Goal: Task Accomplishment & Management: Use online tool/utility

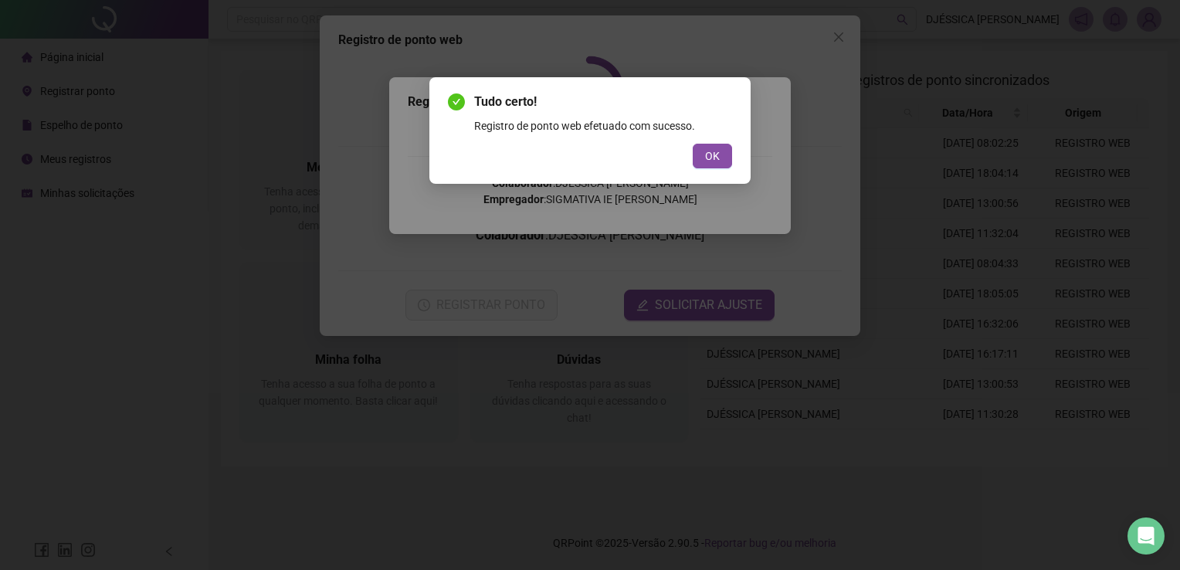
drag, startPoint x: 713, startPoint y: 164, endPoint x: 710, endPoint y: 179, distance: 14.9
click at [713, 164] on button "OK" at bounding box center [712, 156] width 39 height 25
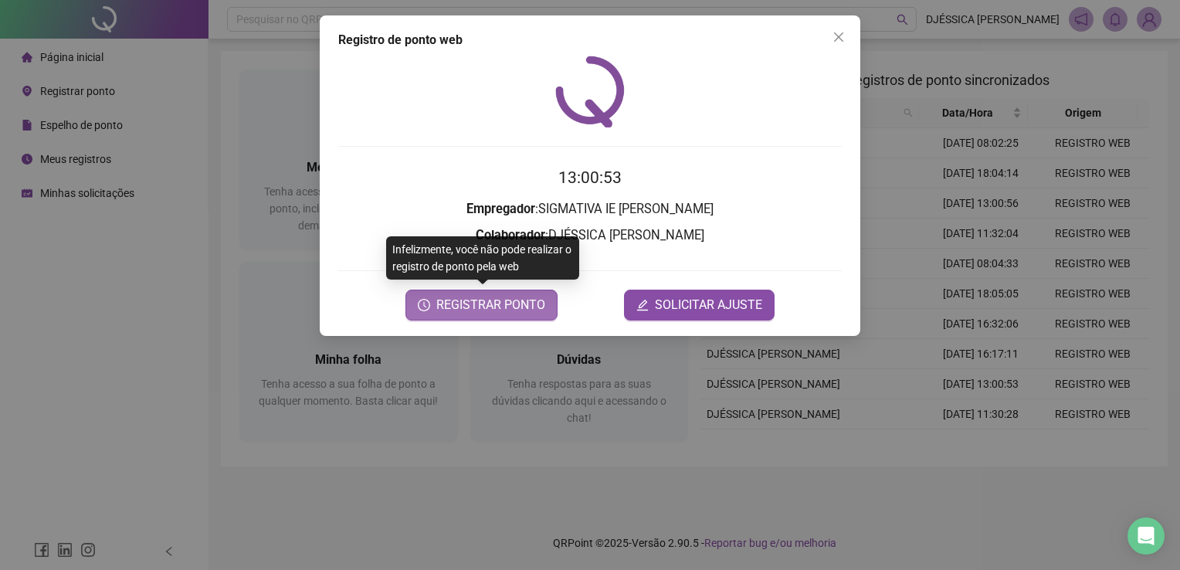
click at [531, 312] on span "REGISTRAR PONTO" at bounding box center [490, 305] width 109 height 19
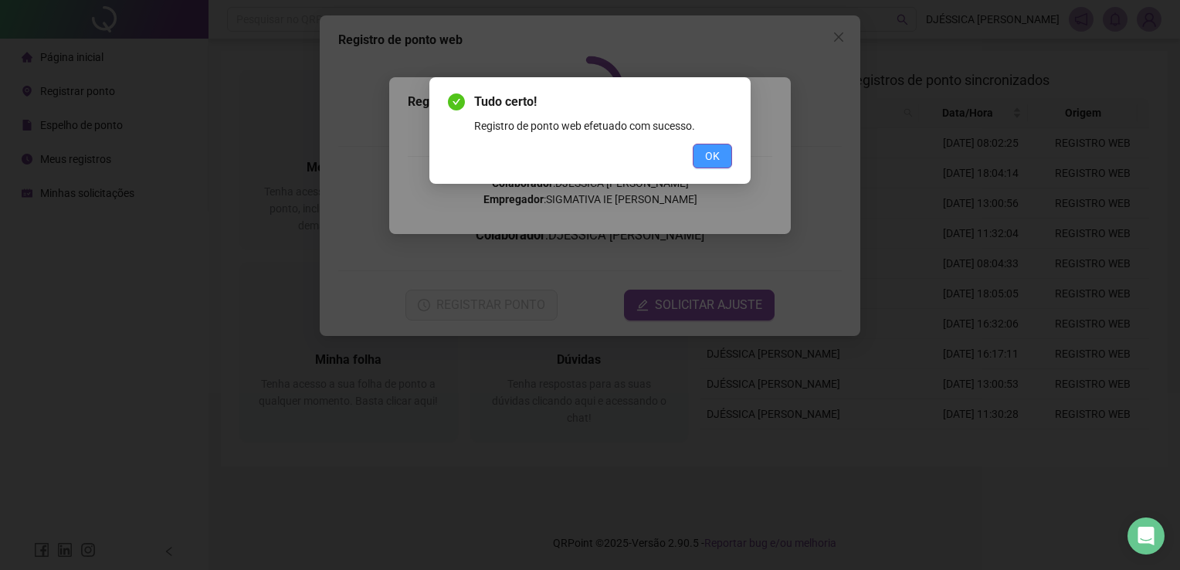
click at [729, 153] on button "OK" at bounding box center [712, 156] width 39 height 25
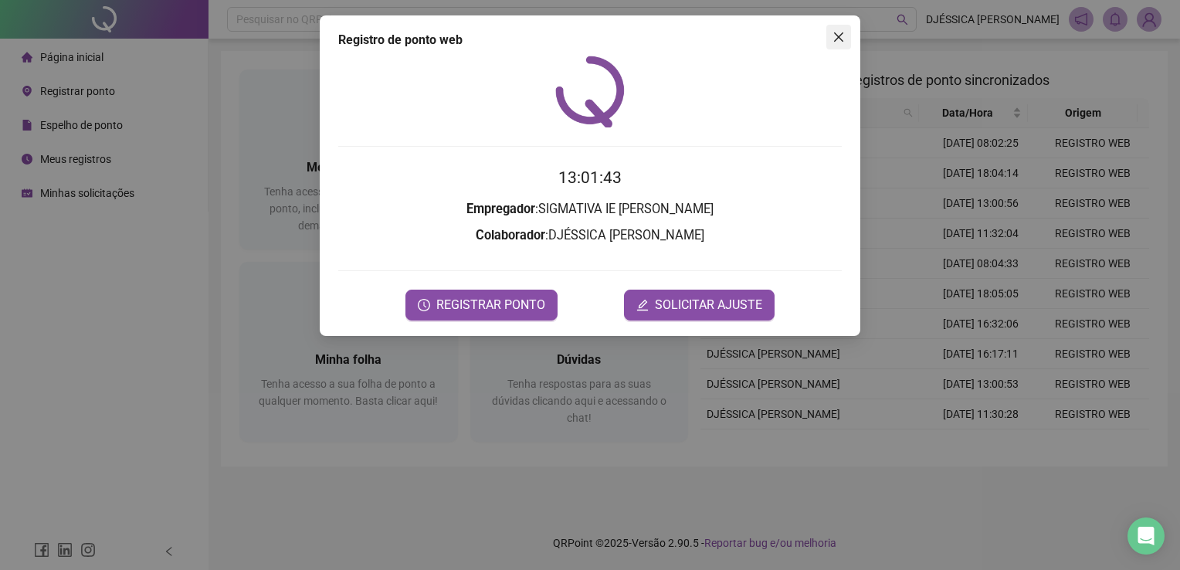
click at [835, 34] on icon "close" at bounding box center [838, 36] width 9 height 9
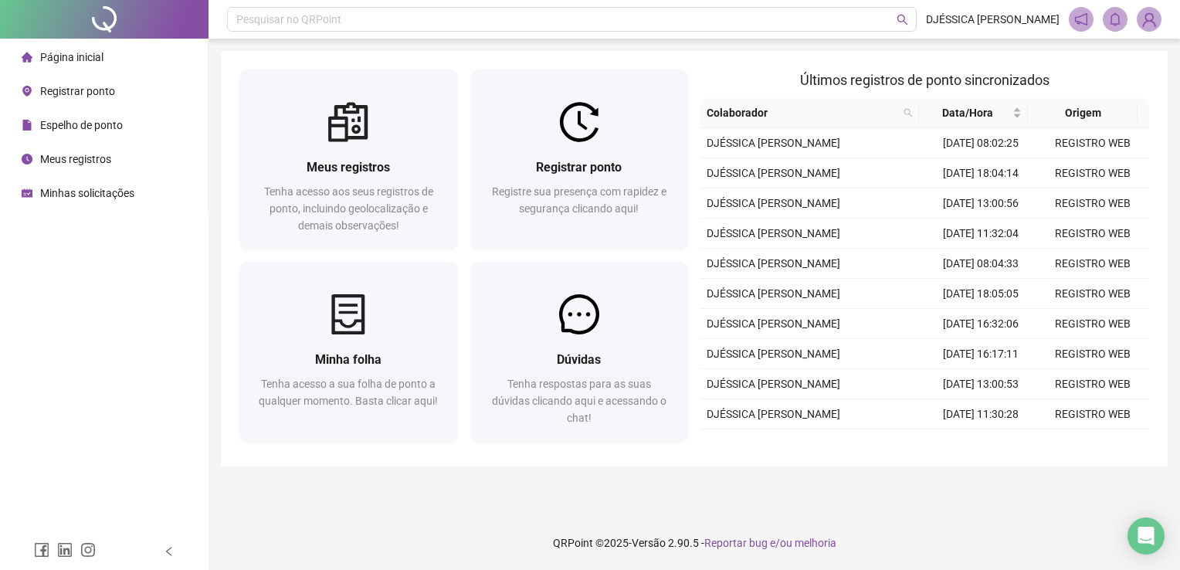
click at [102, 126] on span "Espelho de ponto" at bounding box center [81, 125] width 83 height 12
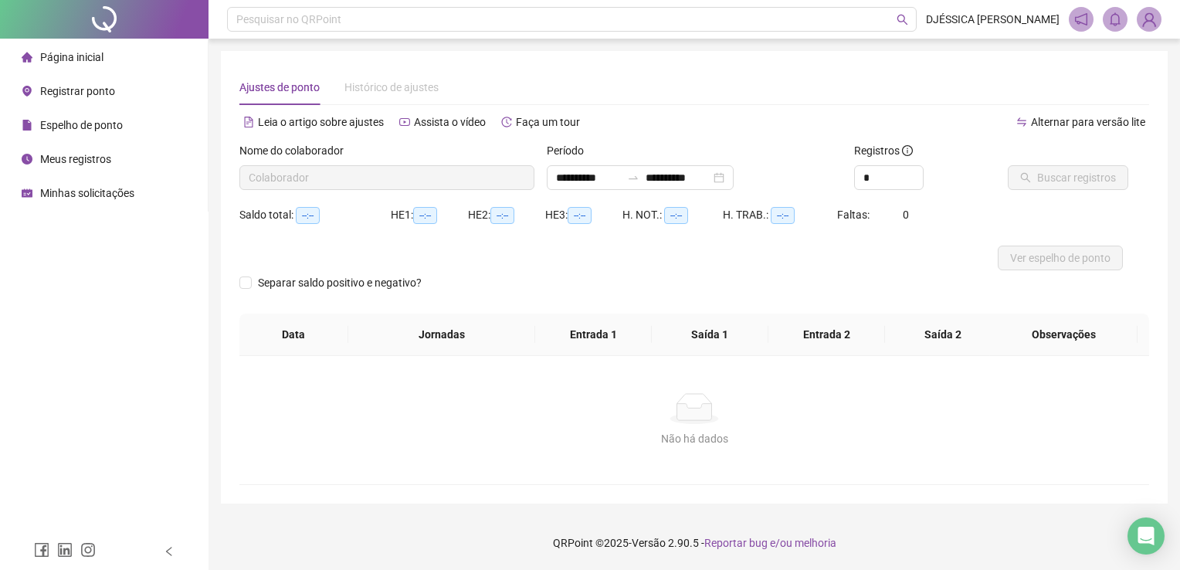
type input "**********"
drag, startPoint x: 893, startPoint y: 181, endPoint x: 534, endPoint y: 256, distance: 366.9
click at [534, 256] on form "**********" at bounding box center [694, 227] width 910 height 171
type input "*"
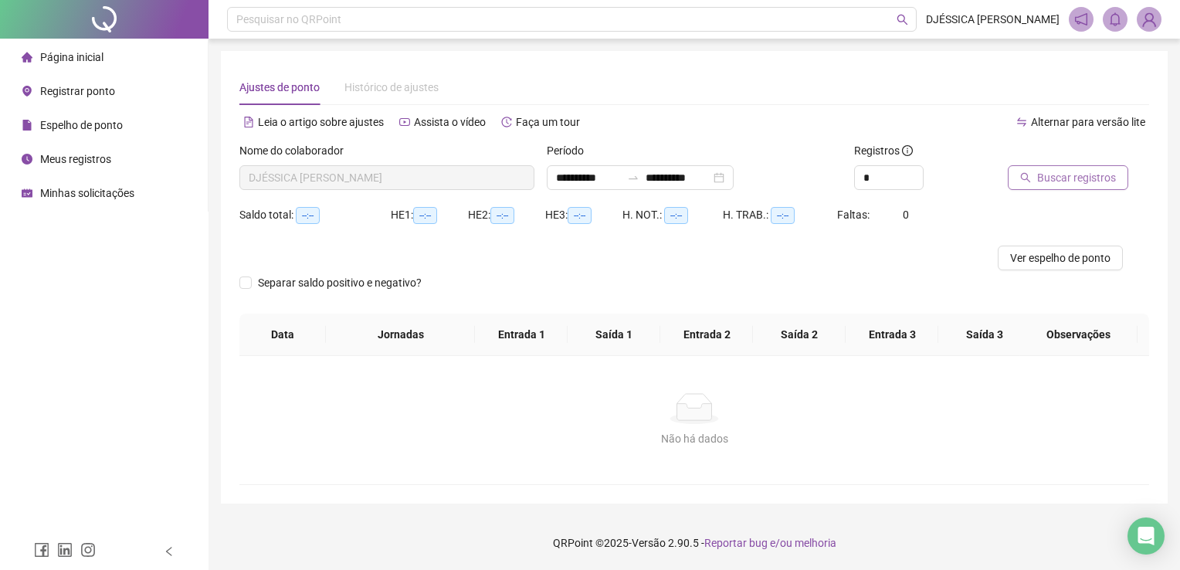
click at [1056, 181] on span "Buscar registros" at bounding box center [1076, 177] width 79 height 17
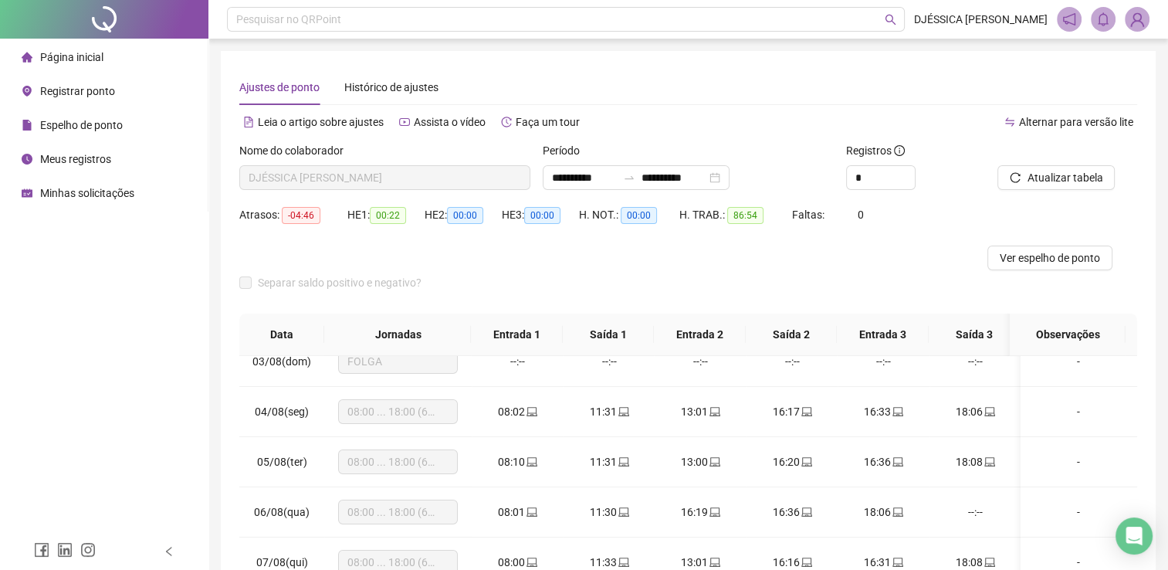
scroll to position [154, 0]
